Goal: Information Seeking & Learning: Learn about a topic

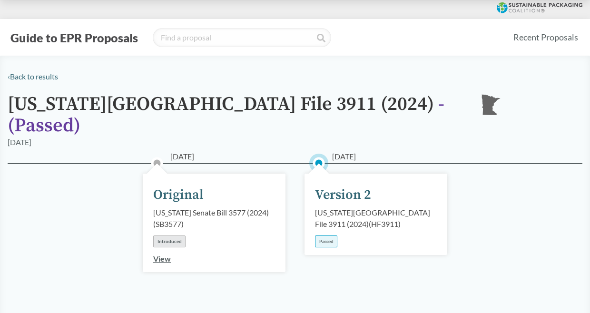
click at [327, 235] on div "Passed" at bounding box center [326, 241] width 22 height 12
click at [332, 185] on div "Version 2" at bounding box center [343, 195] width 56 height 20
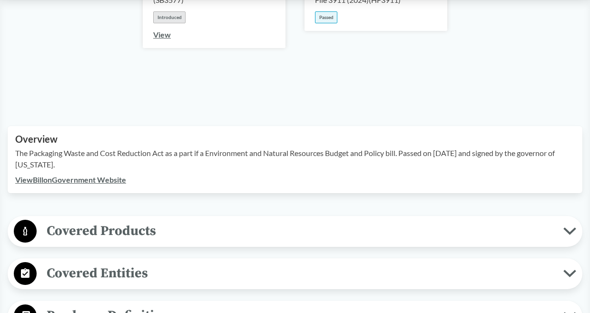
scroll to position [238, 0]
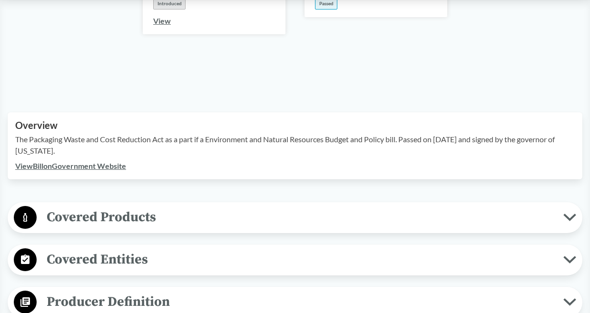
click at [73, 161] on link "View Bill on Government Website" at bounding box center [70, 165] width 111 height 9
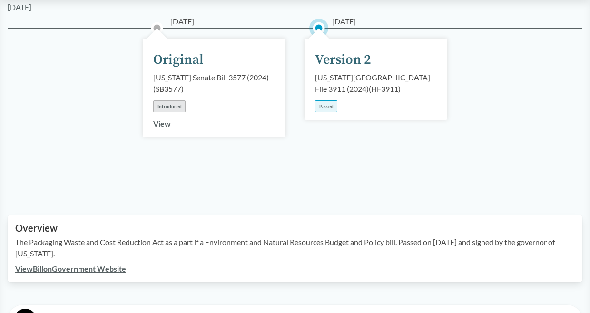
scroll to position [0, 0]
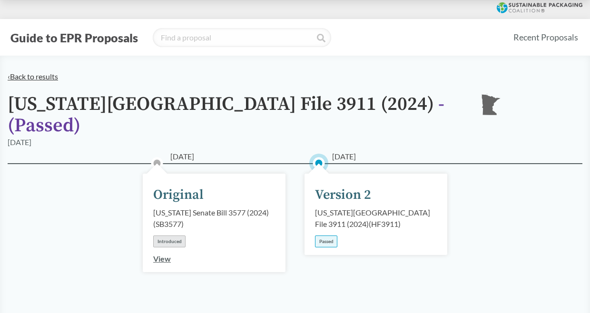
click at [58, 78] on link "‹ Back to results" at bounding box center [33, 76] width 50 height 9
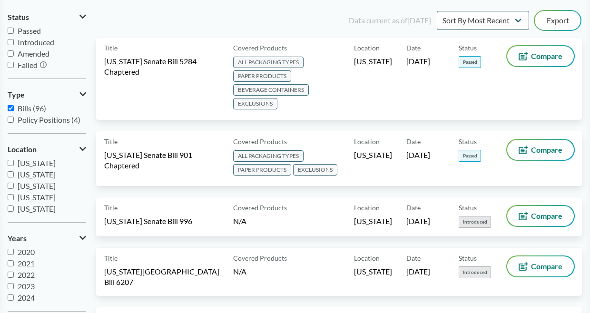
scroll to position [95, 0]
click at [44, 176] on span "[US_STATE]" at bounding box center [37, 173] width 38 height 9
click at [14, 176] on input "[US_STATE]" at bounding box center [11, 174] width 6 height 6
checkbox input "true"
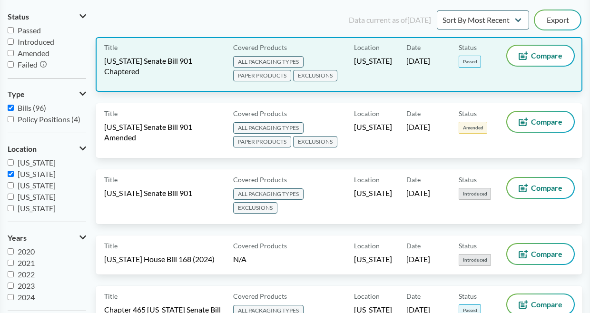
click at [471, 63] on span "Passed" at bounding box center [470, 62] width 22 height 12
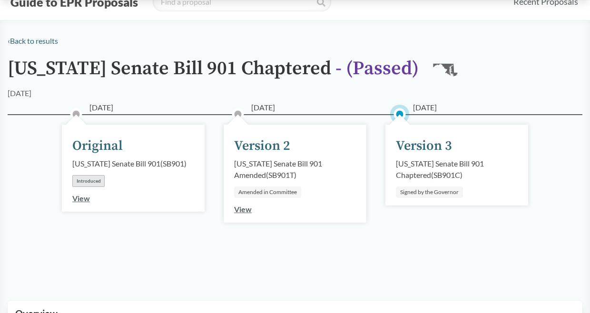
scroll to position [143, 0]
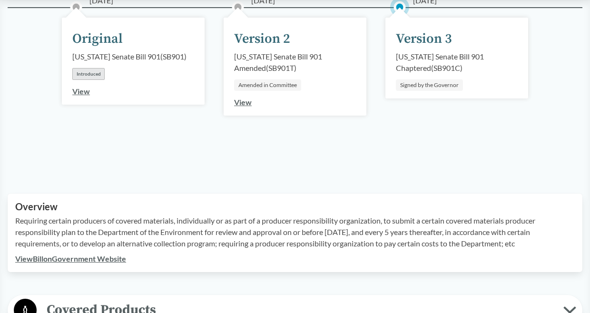
click at [66, 259] on link "View Bill on Government Website" at bounding box center [70, 258] width 111 height 9
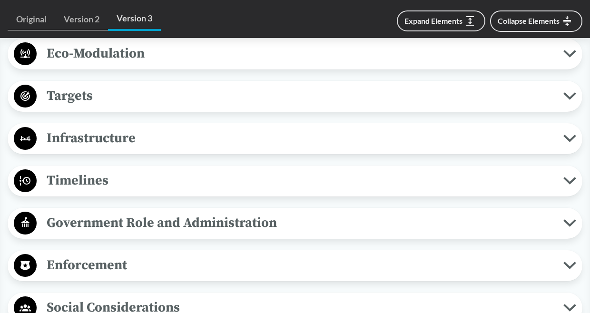
scroll to position [761, 0]
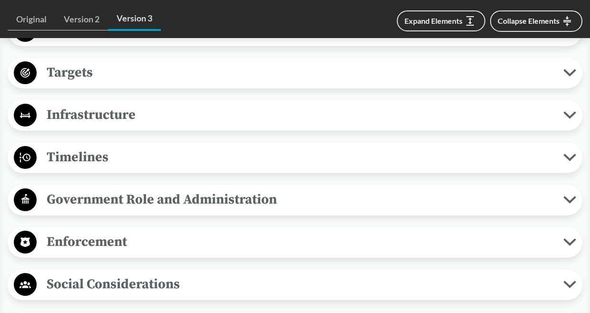
click at [233, 157] on span "Timelines" at bounding box center [300, 157] width 527 height 21
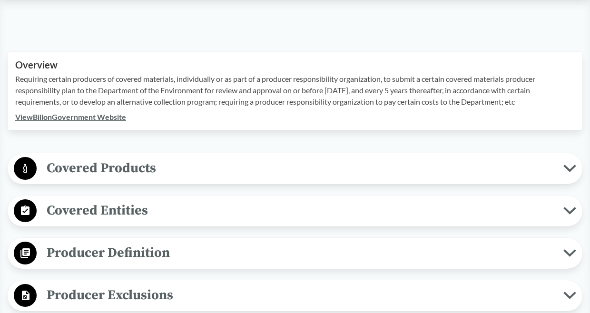
scroll to position [381, 0]
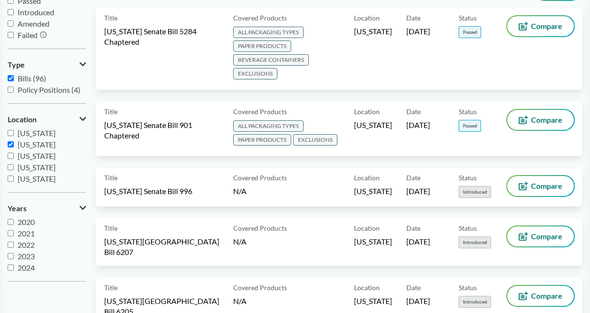
scroll to position [143, 0]
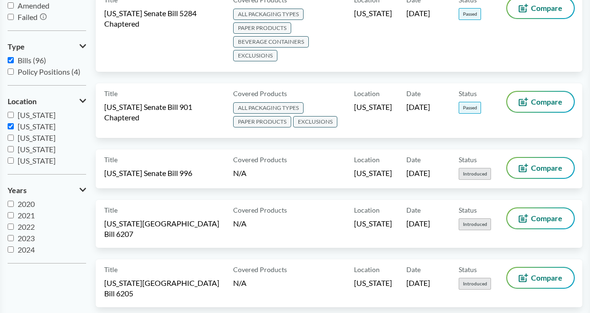
click at [36, 124] on span "[US_STATE]" at bounding box center [37, 126] width 38 height 9
click at [14, 124] on input "[US_STATE]" at bounding box center [11, 126] width 6 height 6
checkbox input "false"
click at [29, 152] on span "[US_STATE]" at bounding box center [37, 149] width 38 height 9
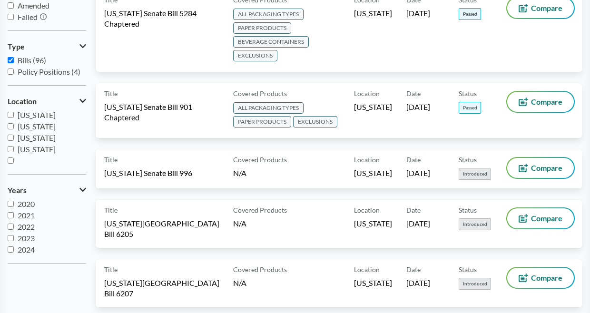
click at [14, 152] on input "[US_STATE]" at bounding box center [11, 149] width 6 height 6
checkbox input "true"
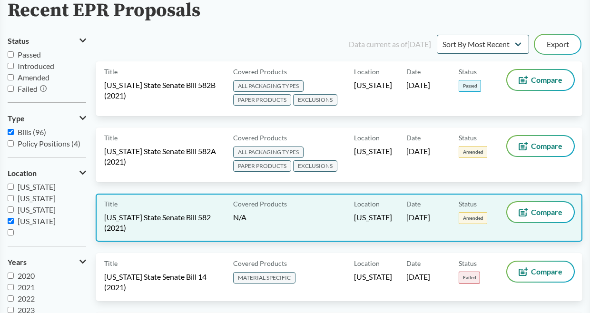
scroll to position [48, 0]
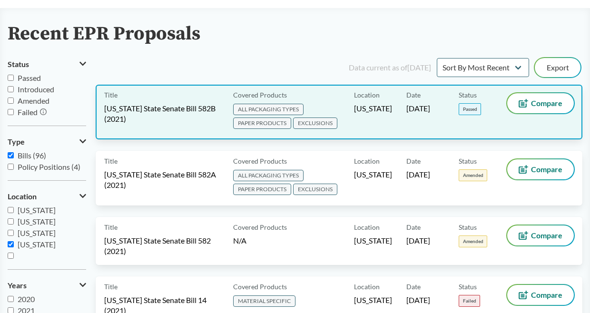
click at [465, 107] on span "Passed" at bounding box center [470, 109] width 22 height 12
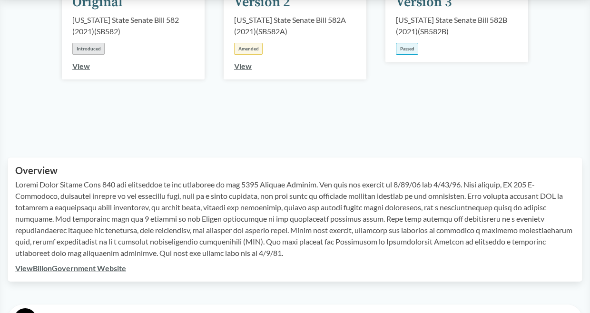
scroll to position [190, 0]
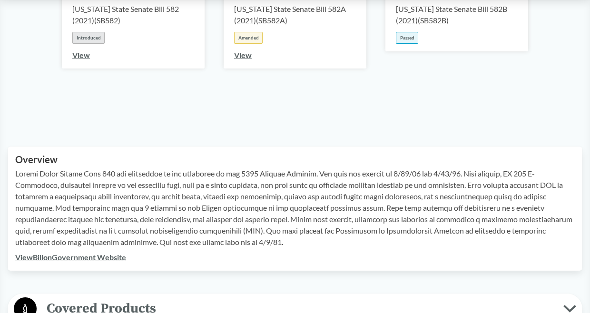
click at [109, 259] on link "View Bill on Government Website" at bounding box center [70, 257] width 111 height 9
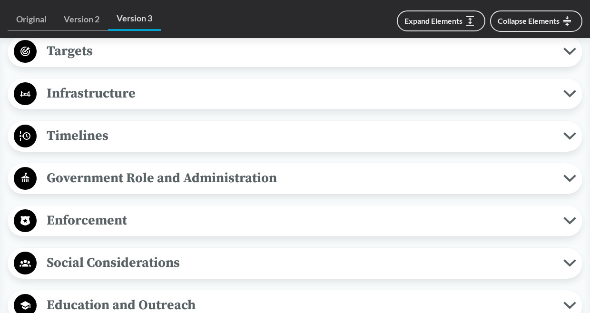
scroll to position [809, 0]
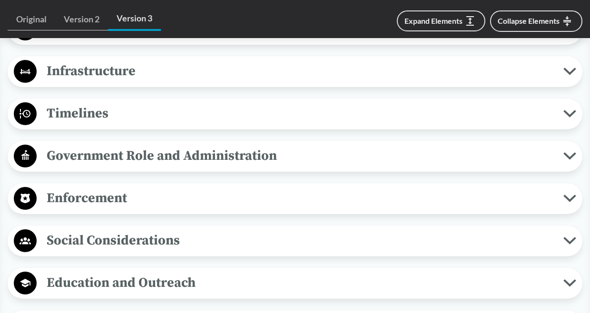
click at [193, 120] on span "Timelines" at bounding box center [300, 113] width 527 height 21
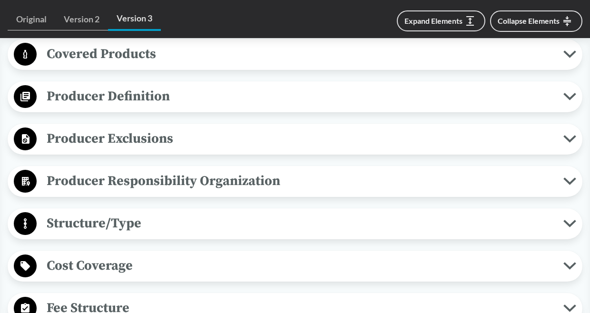
scroll to position [428, 0]
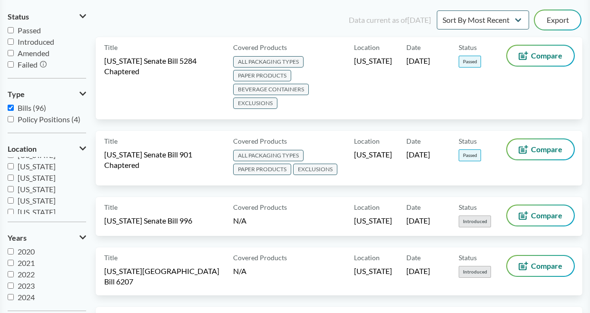
scroll to position [152, 0]
click at [39, 194] on span "[US_STATE]" at bounding box center [37, 192] width 38 height 9
click at [14, 194] on input "[US_STATE]" at bounding box center [11, 193] width 6 height 6
checkbox input "true"
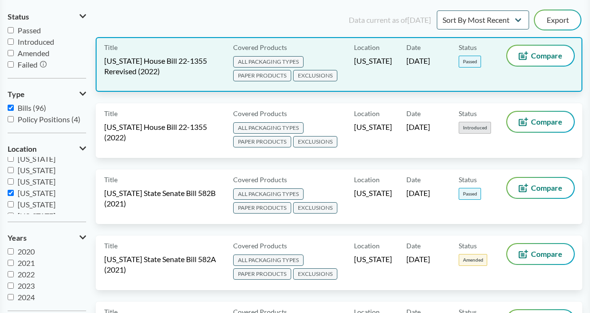
click at [464, 59] on span "Passed" at bounding box center [470, 62] width 22 height 12
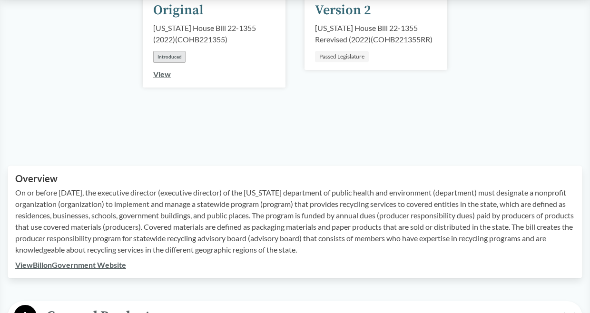
scroll to position [190, 0]
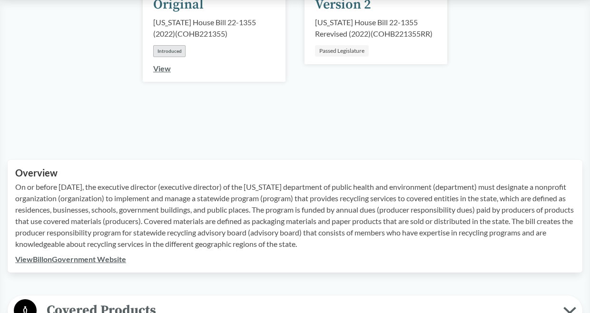
click at [353, 54] on div "Passed Legislature" at bounding box center [342, 50] width 54 height 11
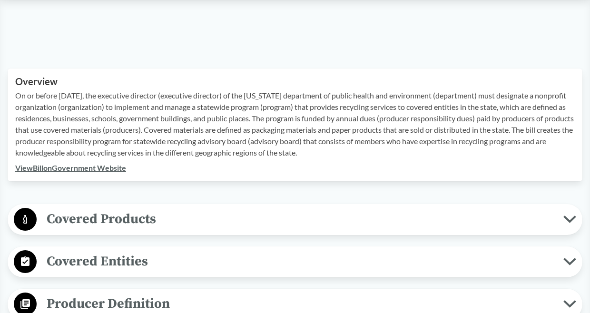
scroll to position [285, 0]
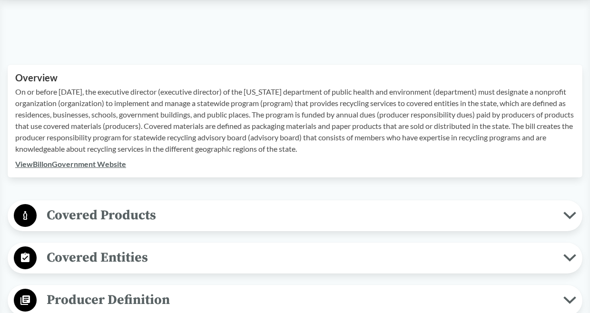
click at [113, 164] on link "View Bill on Government Website" at bounding box center [70, 163] width 111 height 9
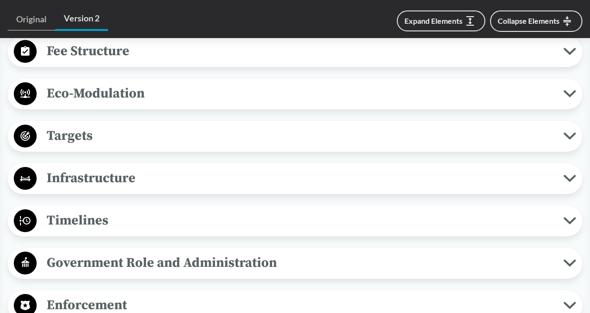
scroll to position [761, 0]
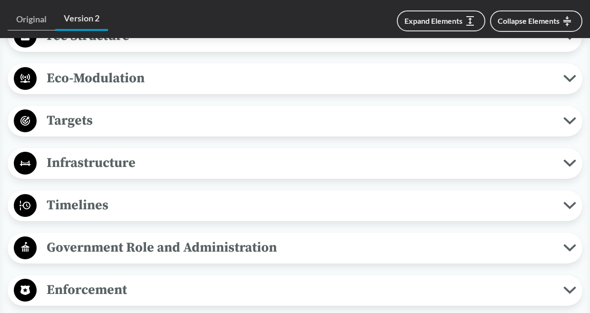
click at [143, 203] on span "Timelines" at bounding box center [300, 205] width 527 height 21
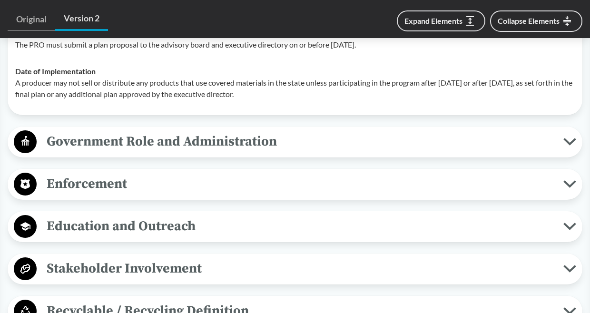
scroll to position [999, 0]
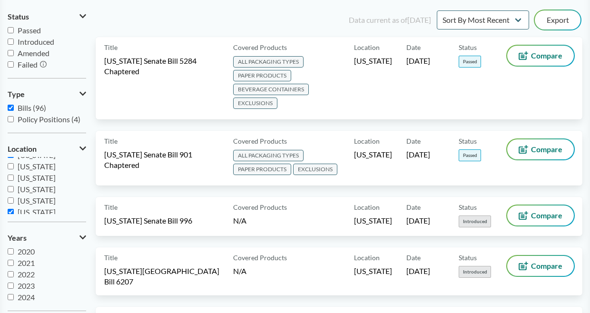
scroll to position [206, 0]
drag, startPoint x: 31, startPoint y: 199, endPoint x: 39, endPoint y: 196, distance: 7.5
click at [31, 198] on span "[US_STATE]" at bounding box center [37, 196] width 38 height 9
click at [14, 198] on input "[US_STATE]" at bounding box center [11, 197] width 6 height 6
checkbox input "false"
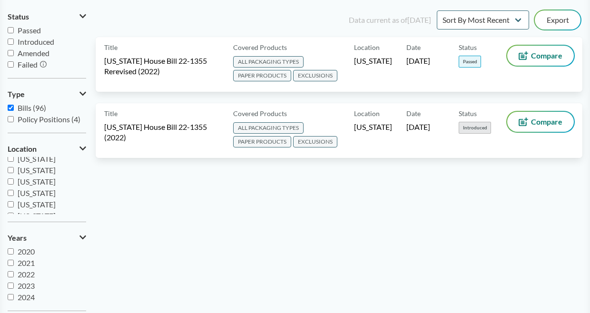
scroll to position [0, 0]
click at [48, 163] on span "[US_STATE]" at bounding box center [37, 162] width 38 height 9
click at [14, 163] on input "[US_STATE]" at bounding box center [11, 162] width 6 height 6
checkbox input "true"
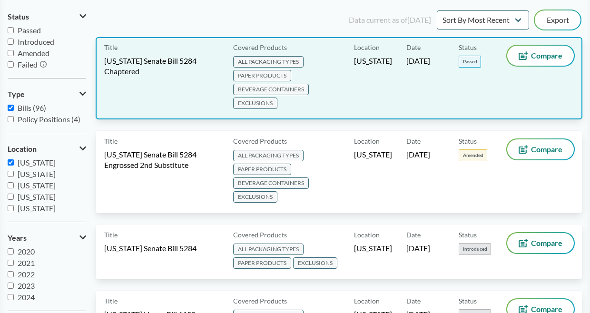
click at [470, 65] on span "Passed" at bounding box center [470, 62] width 22 height 12
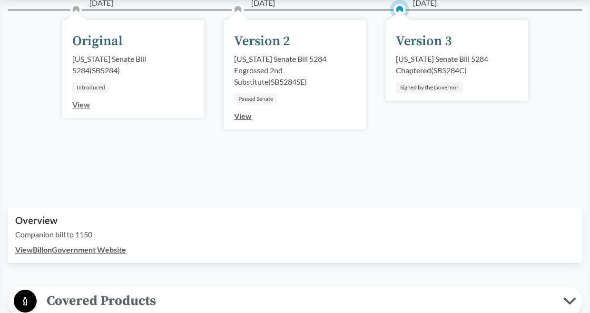
scroll to position [143, 0]
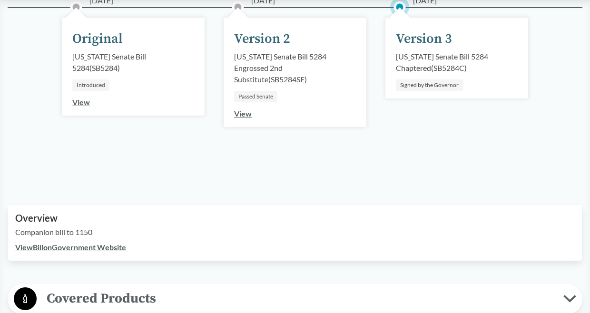
click at [98, 246] on link "View Bill on Government Website" at bounding box center [70, 247] width 111 height 9
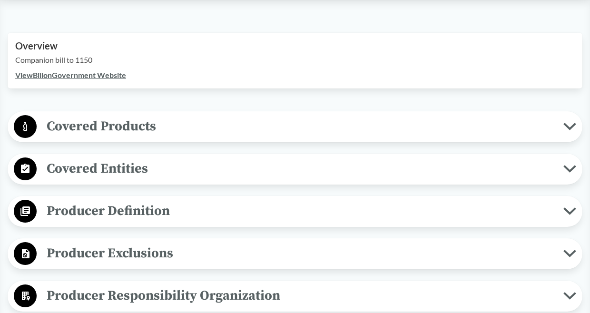
scroll to position [333, 0]
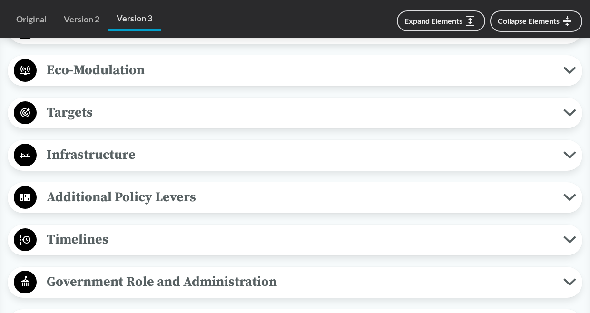
scroll to position [714, 0]
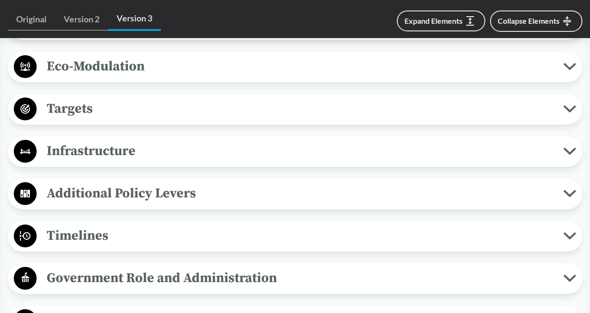
click at [93, 245] on span "Timelines" at bounding box center [300, 235] width 527 height 21
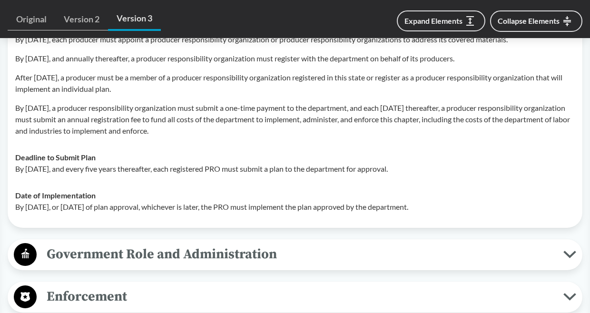
scroll to position [951, 0]
